Goal: Transaction & Acquisition: Purchase product/service

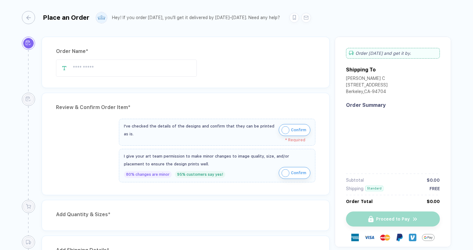
type input "**********"
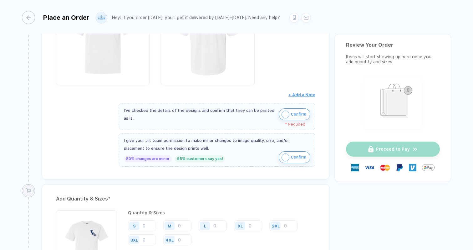
scroll to position [151, 0]
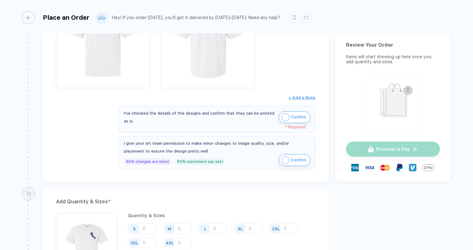
click at [283, 115] on img "button" at bounding box center [286, 117] width 8 height 8
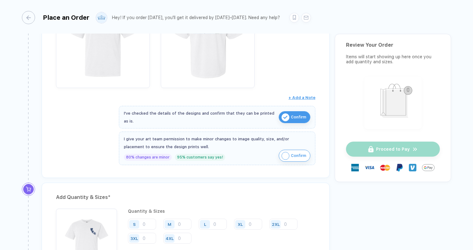
click at [285, 156] on img "button" at bounding box center [286, 156] width 8 height 8
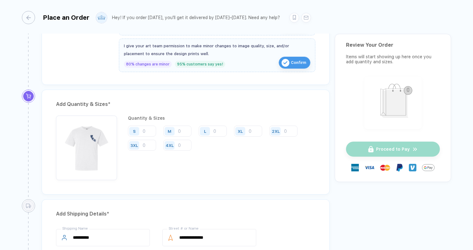
scroll to position [246, 0]
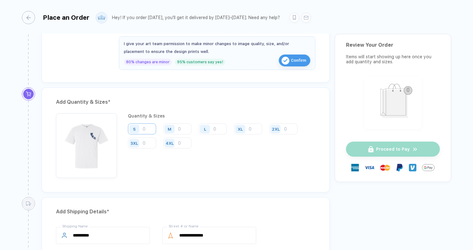
click at [150, 127] on input "number" at bounding box center [142, 128] width 28 height 11
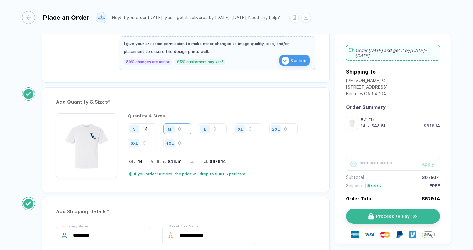
type input "14"
click at [187, 130] on input "number" at bounding box center [177, 128] width 28 height 11
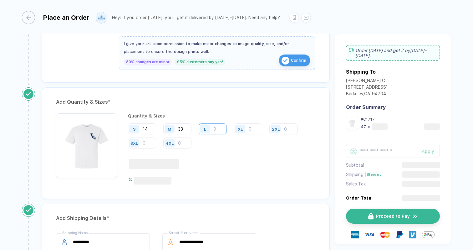
type input "33"
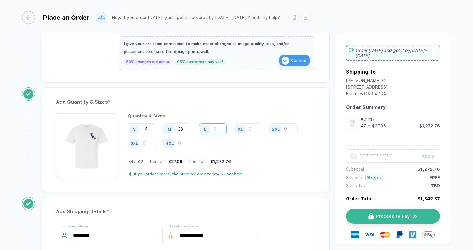
click at [213, 129] on div "L" at bounding box center [213, 128] width 28 height 11
click at [223, 127] on input "number" at bounding box center [213, 128] width 28 height 11
type input "41"
click at [250, 131] on input "number" at bounding box center [248, 128] width 28 height 11
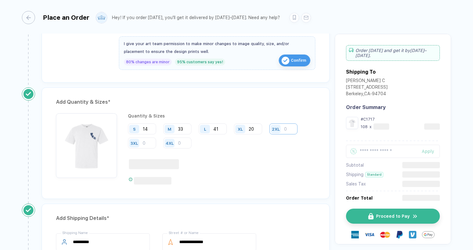
type input "20"
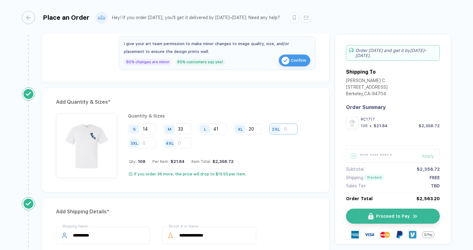
click at [287, 128] on input "number" at bounding box center [283, 128] width 28 height 11
type input "4"
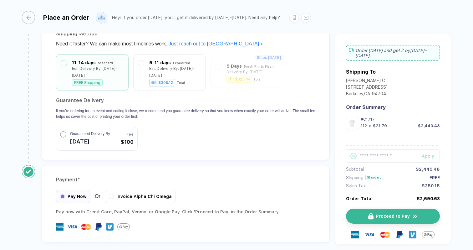
scroll to position [532, 0]
click at [119, 193] on span "Invoice Alpha Chi Omega" at bounding box center [143, 195] width 55 height 5
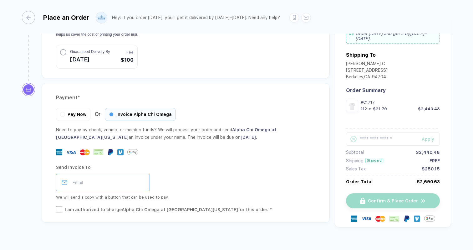
scroll to position [617, 0]
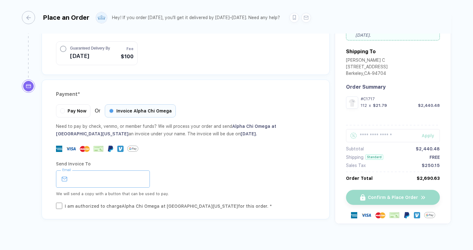
click at [115, 170] on input "email" at bounding box center [103, 178] width 94 height 17
click at [119, 174] on input "email" at bounding box center [103, 178] width 94 height 17
paste input "*"
click at [119, 174] on input "email" at bounding box center [103, 178] width 94 height 17
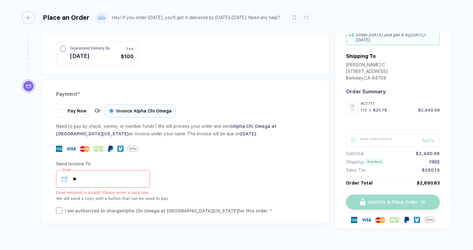
type input "*"
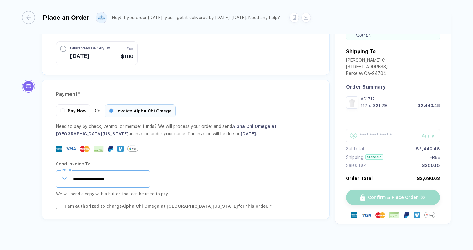
type input "**********"
click at [155, 171] on div "**********" at bounding box center [185, 178] width 259 height 17
click at [53, 200] on div "**********" at bounding box center [186, 149] width 288 height 140
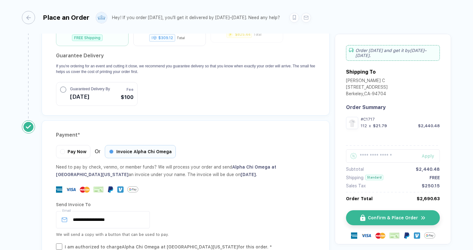
scroll to position [592, 0]
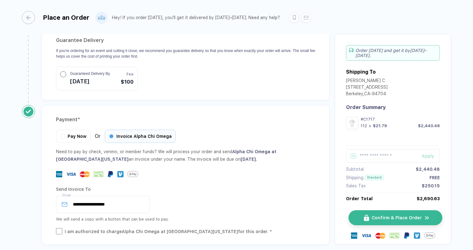
click at [364, 216] on img "button" at bounding box center [366, 217] width 5 height 7
